Goal: Transaction & Acquisition: Obtain resource

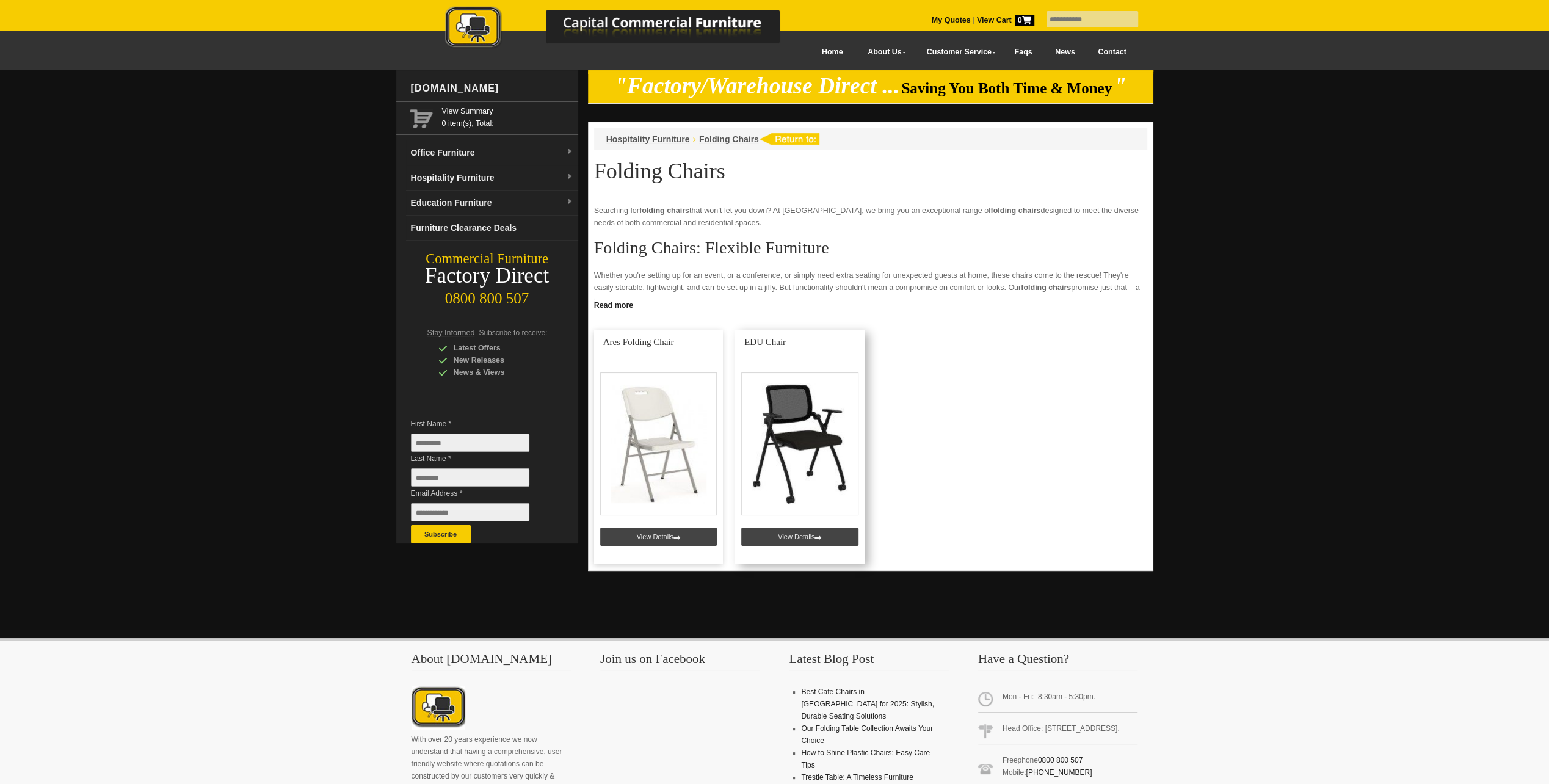
click at [813, 426] on link at bounding box center [800, 447] width 130 height 235
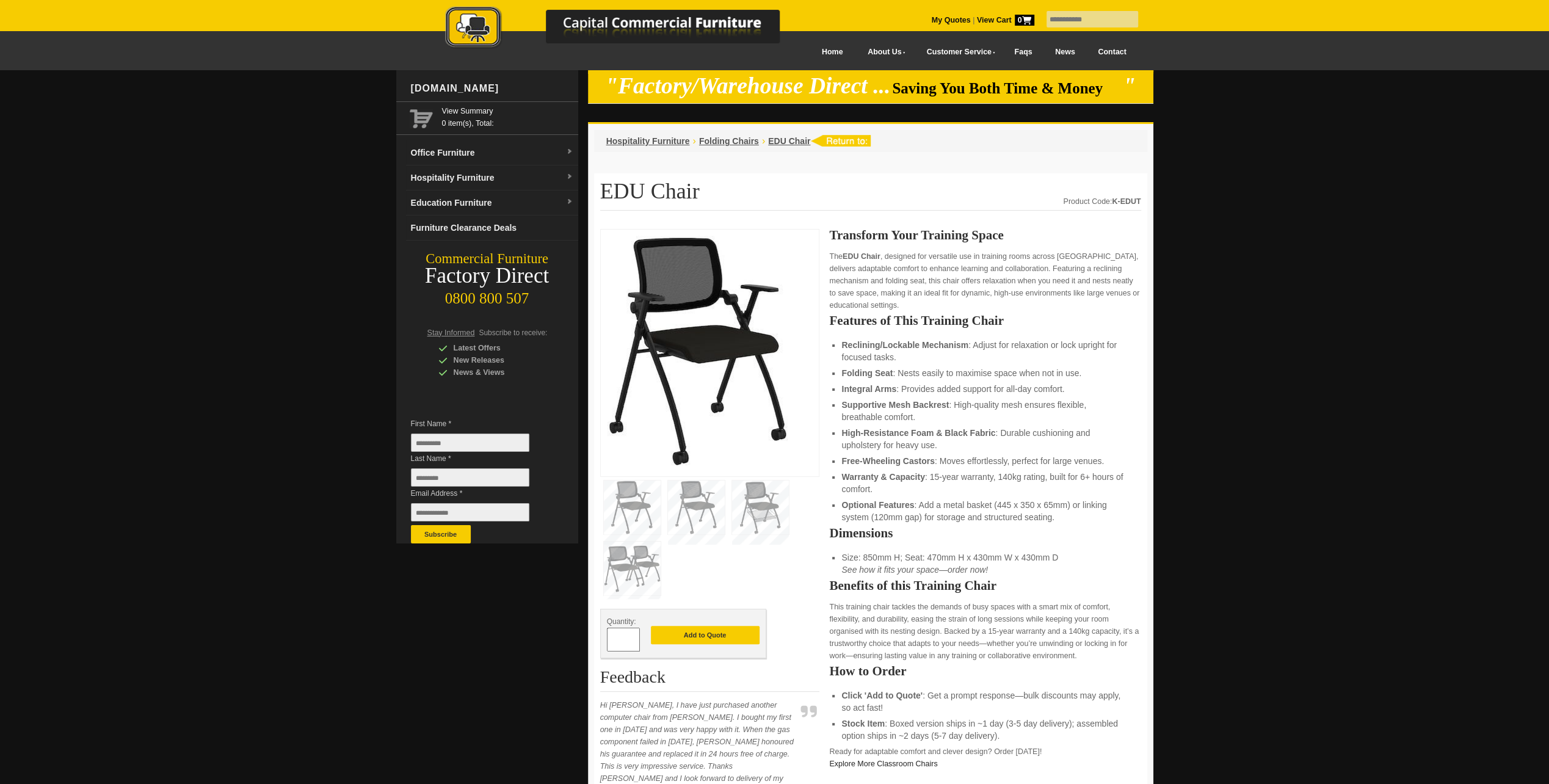
click at [732, 351] on img at bounding box center [698, 350] width 183 height 231
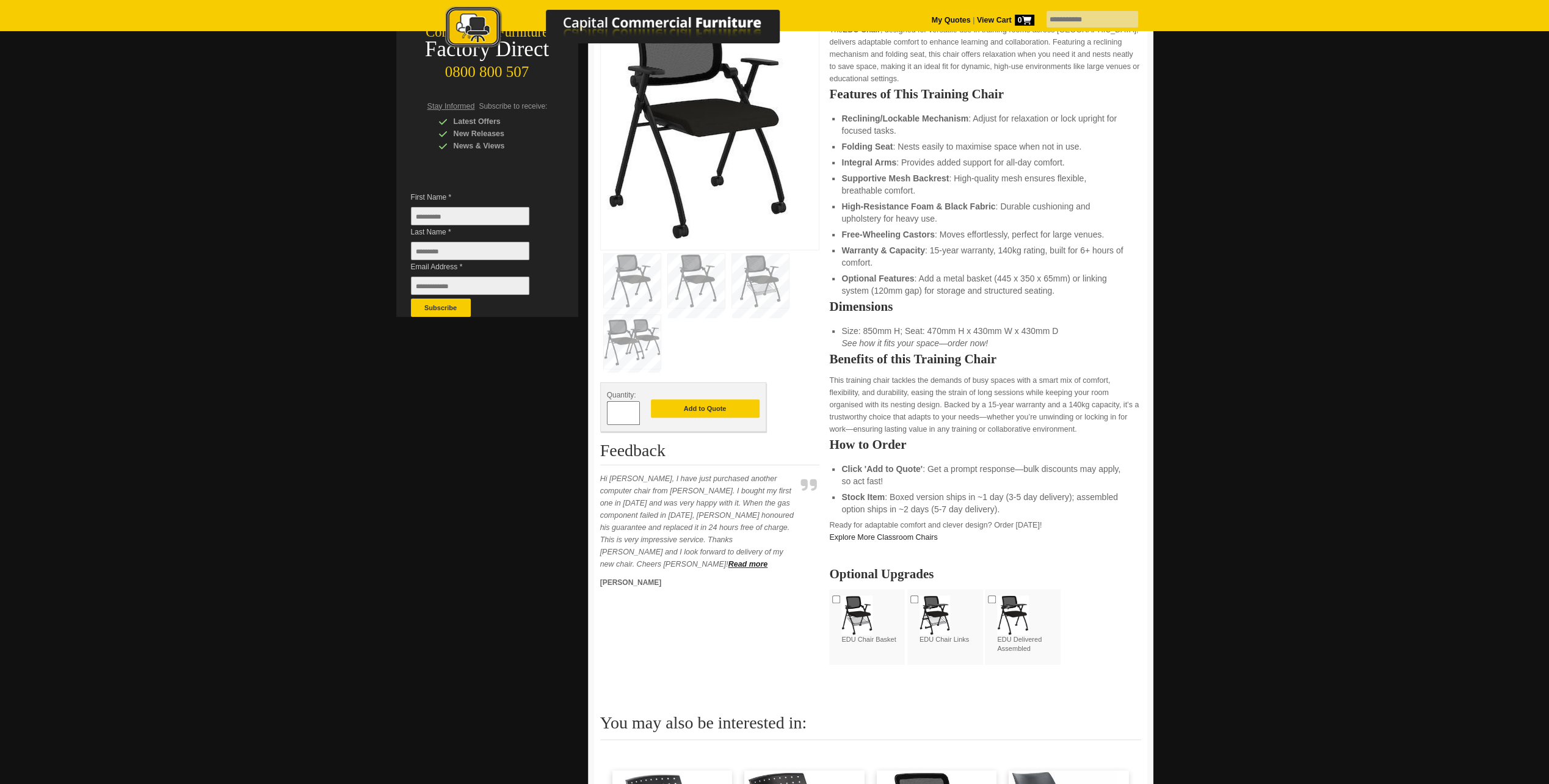
scroll to position [244, 0]
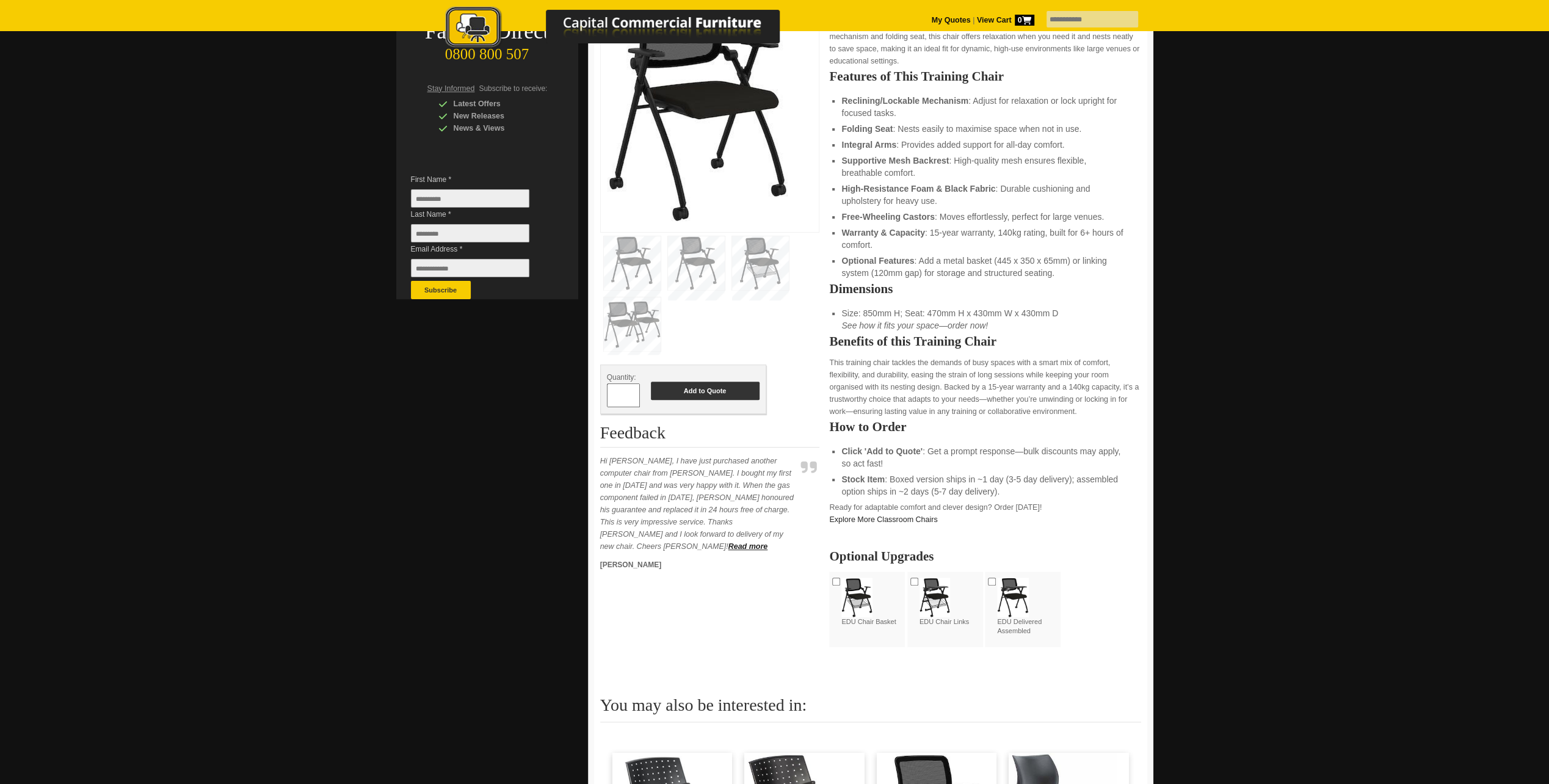
click at [723, 389] on button "Add to Quote" at bounding box center [705, 391] width 109 height 18
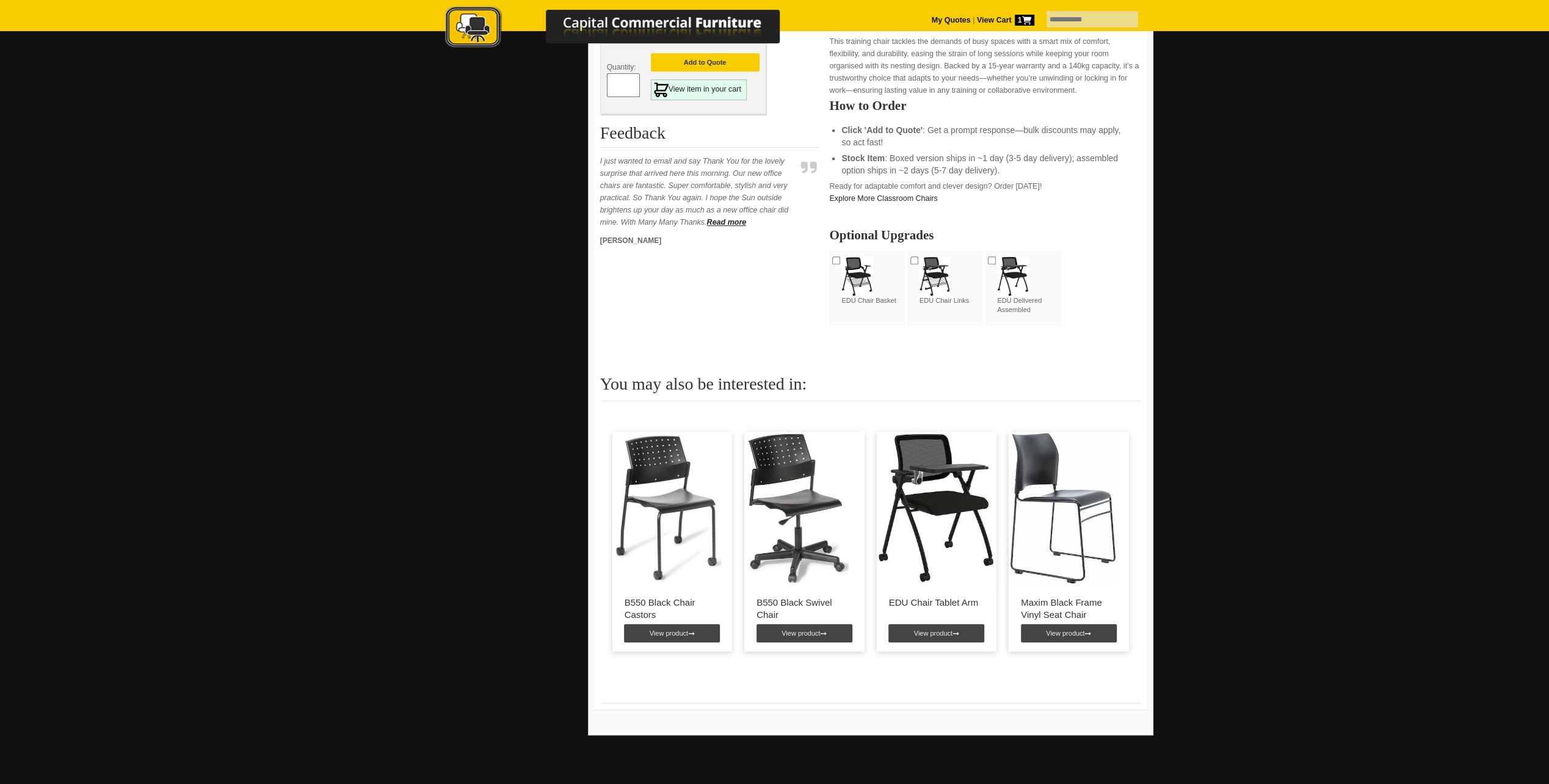
scroll to position [526, 0]
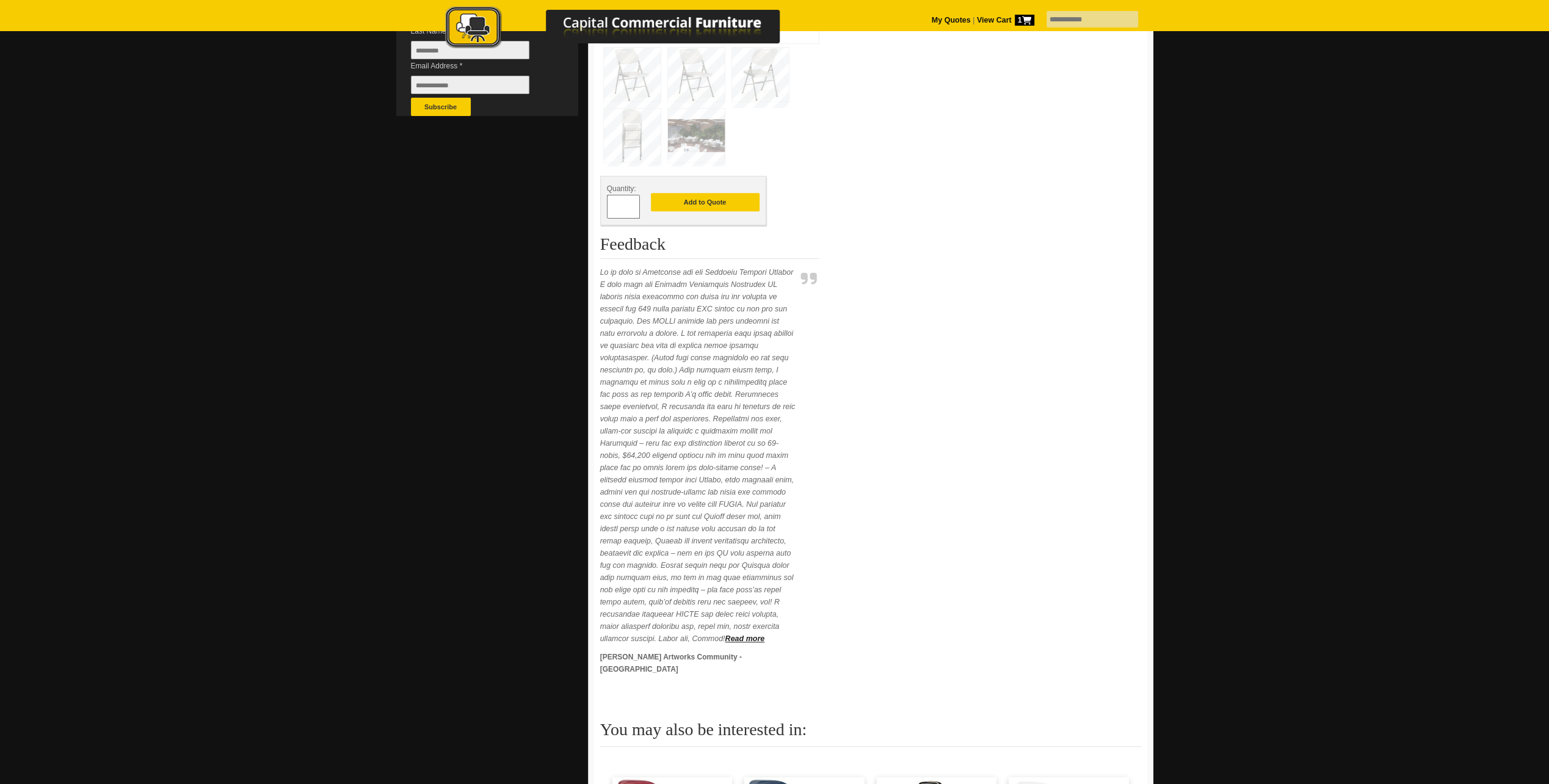
scroll to position [732, 0]
